Goal: Check status: Check status

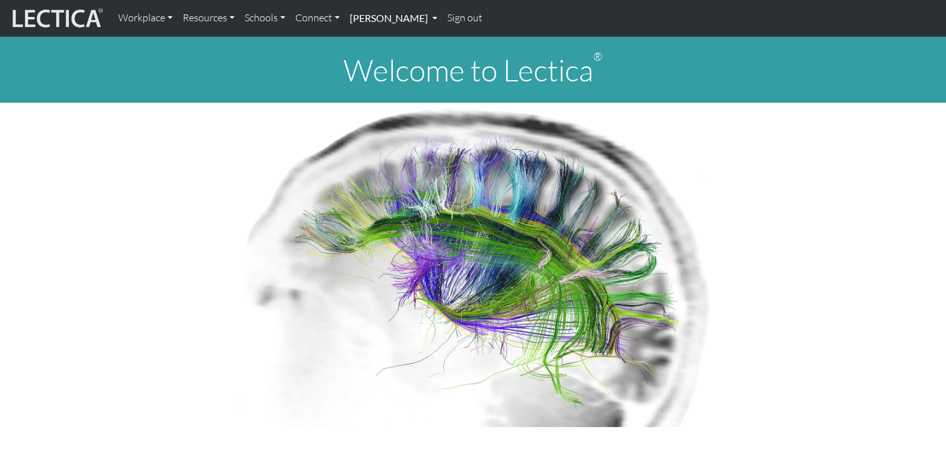
click at [382, 20] on link "[PERSON_NAME]" at bounding box center [394, 18] width 98 height 26
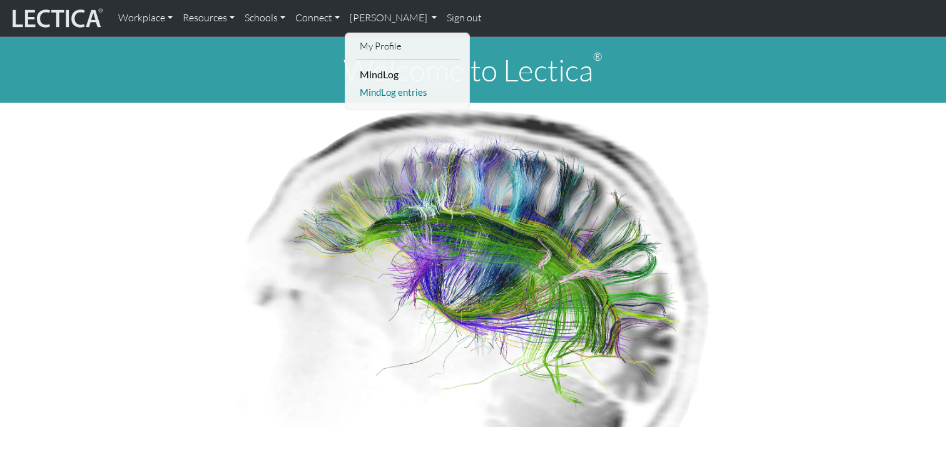
click at [374, 89] on link "MindLog entries" at bounding box center [408, 92] width 103 height 16
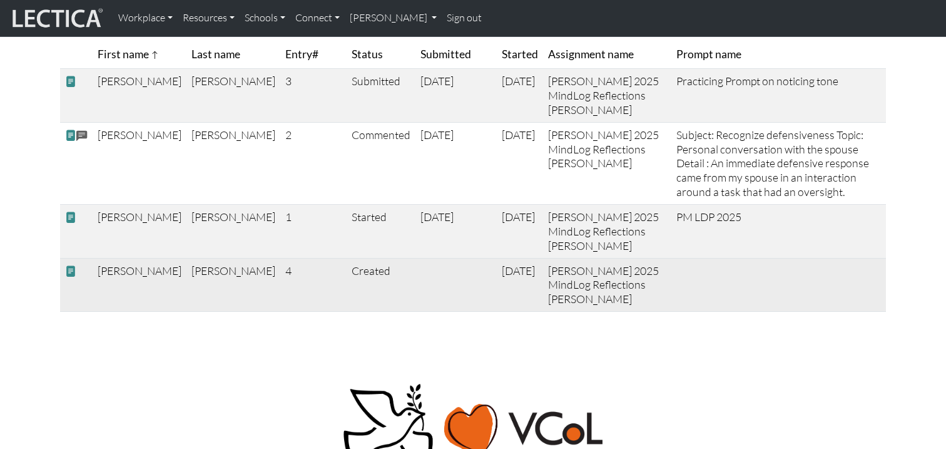
scroll to position [164, 0]
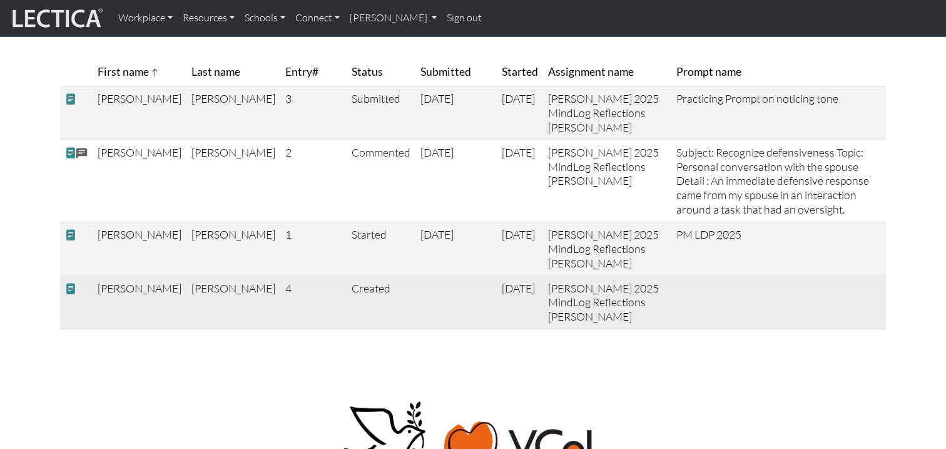
click at [71, 295] on span at bounding box center [70, 288] width 11 height 13
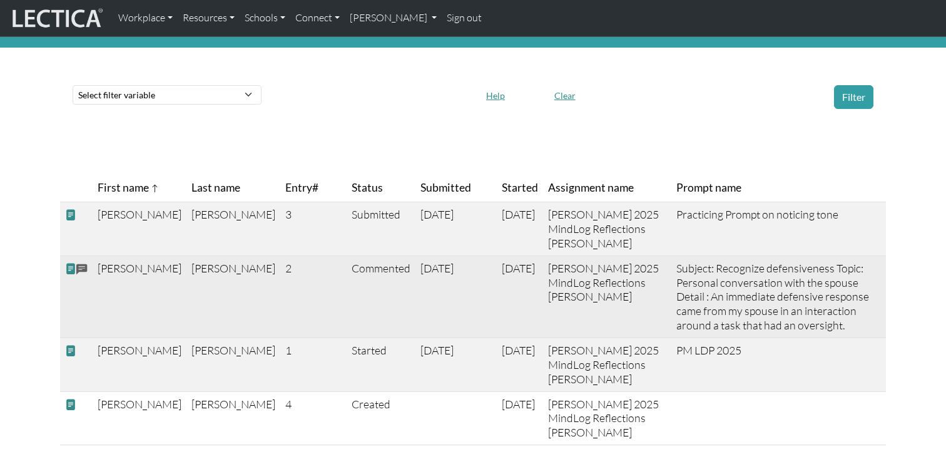
scroll to position [0, 0]
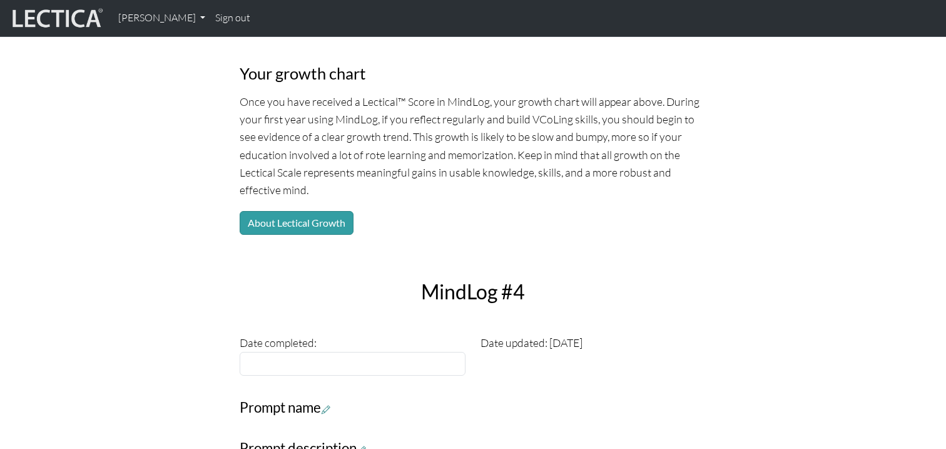
scroll to position [130, 0]
click at [325, 222] on button "About Lectical Growth" at bounding box center [297, 222] width 114 height 24
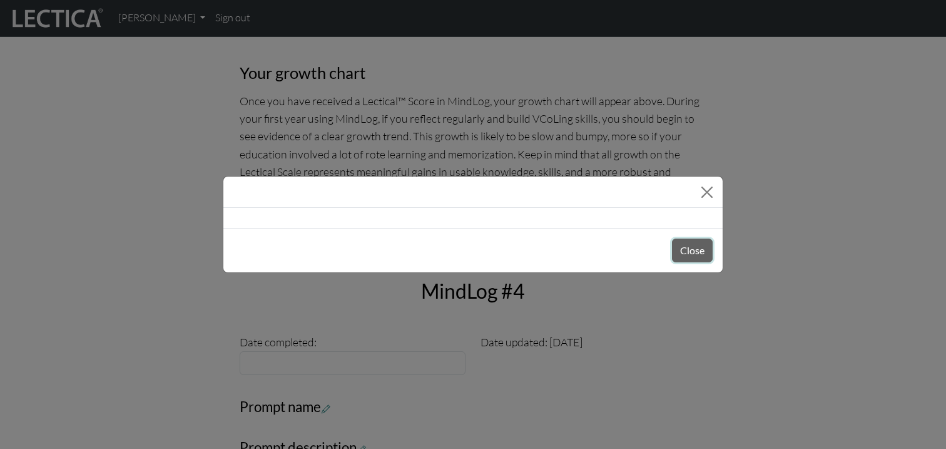
click at [678, 252] on button "Close" at bounding box center [692, 250] width 41 height 24
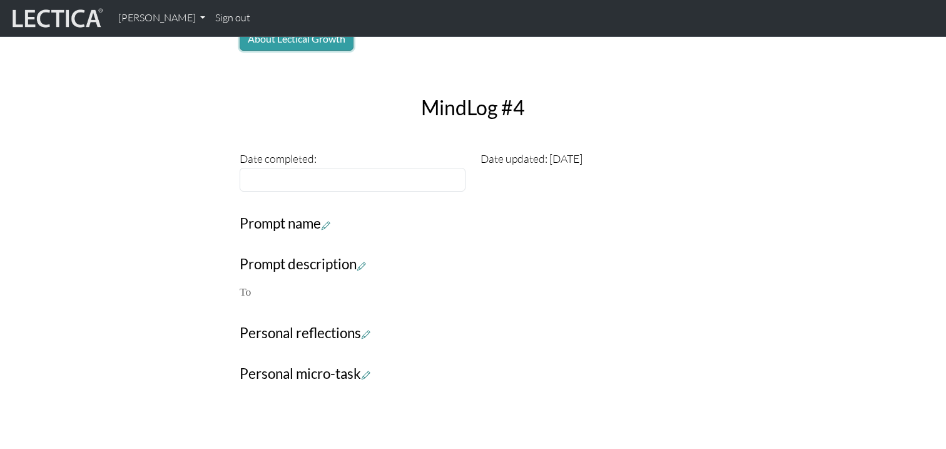
scroll to position [302, 0]
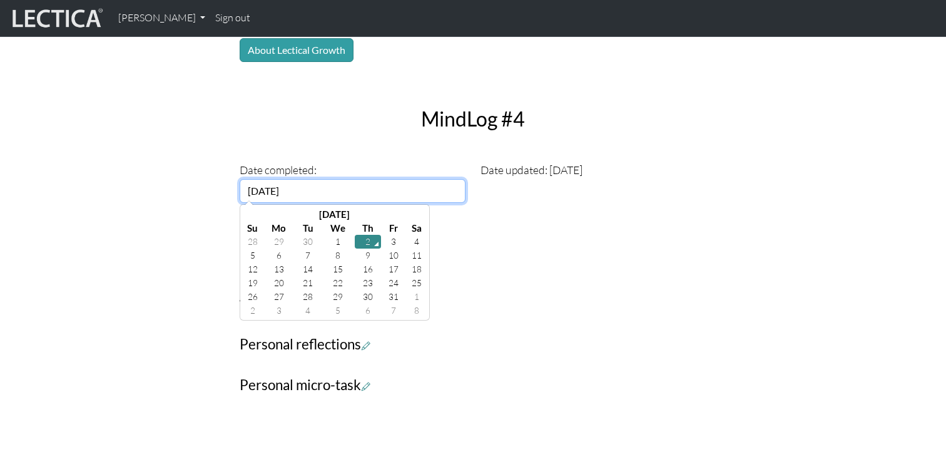
click at [456, 195] on input "2025-10-02" at bounding box center [353, 191] width 226 height 24
click at [339, 237] on td "1" at bounding box center [338, 242] width 34 height 14
type input "2025-10-01"
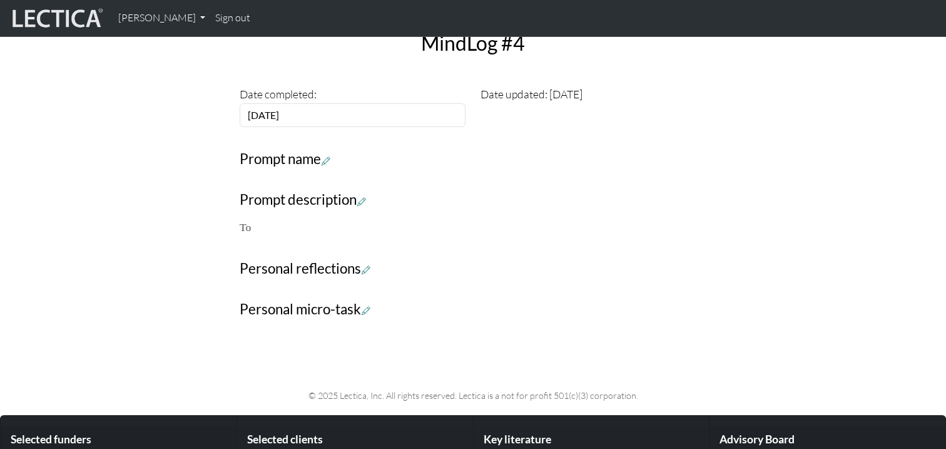
scroll to position [370, 0]
